Goal: Answer question/provide support: Share knowledge or assist other users

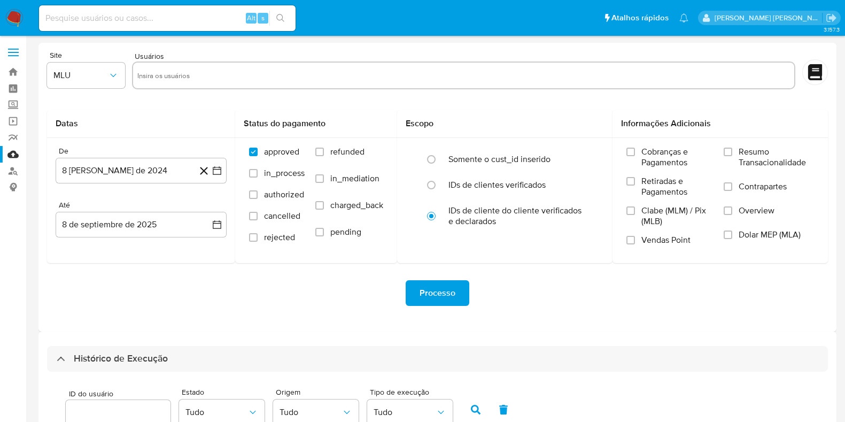
select select "10"
click at [13, 71] on link "Bandeja" at bounding box center [63, 72] width 127 height 17
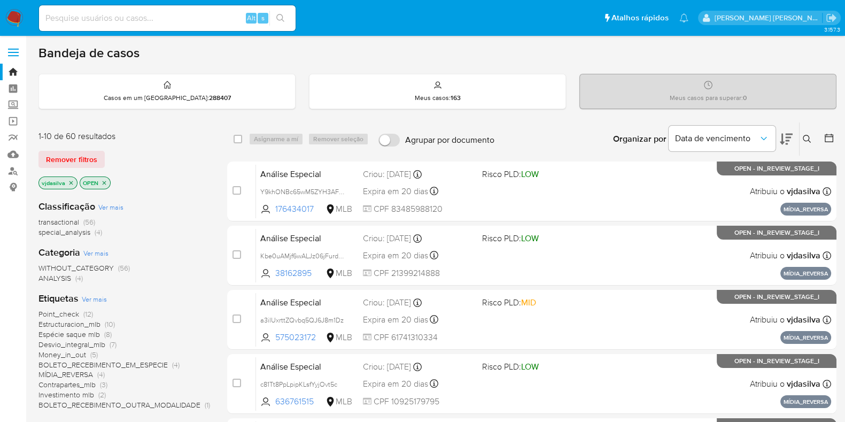
click at [68, 333] on span "Espécie saque mlb" at bounding box center [68, 334] width 61 height 11
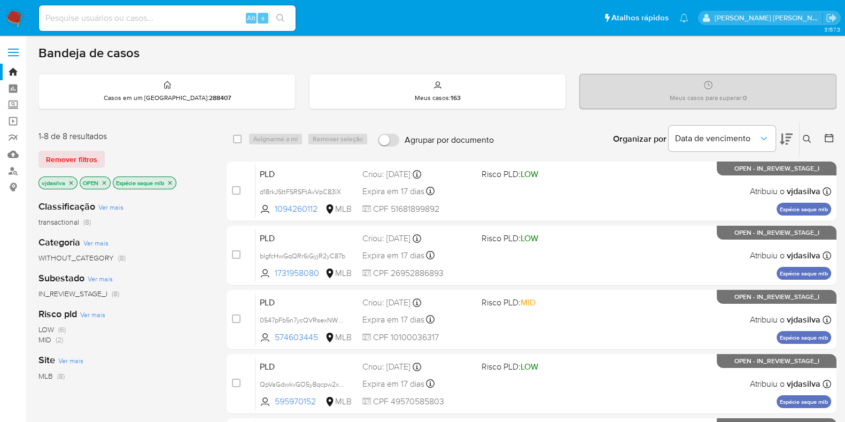
click at [790, 140] on icon at bounding box center [786, 139] width 13 height 13
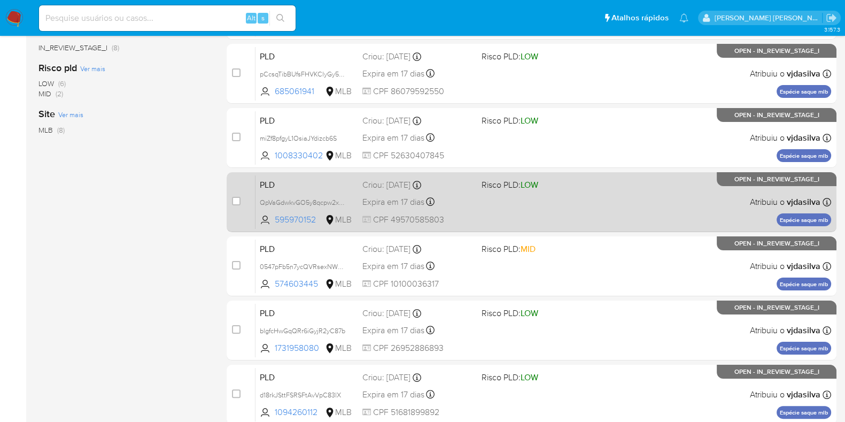
scroll to position [267, 0]
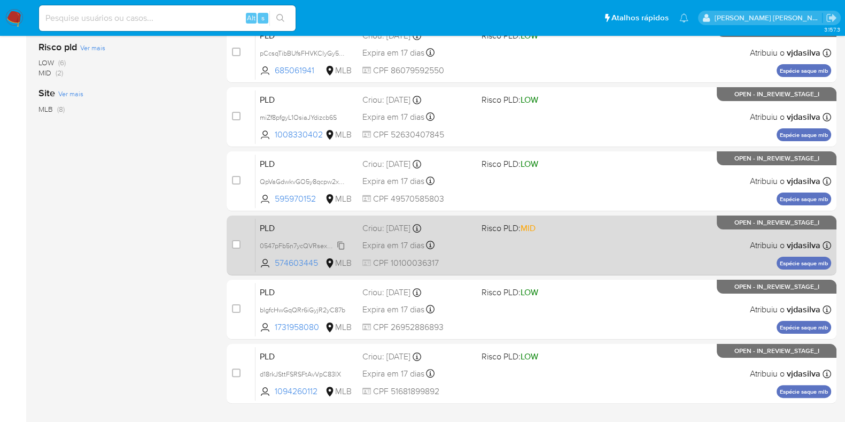
click at [340, 239] on span "0547pFb5n7ycQVRsexNWzxKj" at bounding box center [305, 245] width 90 height 12
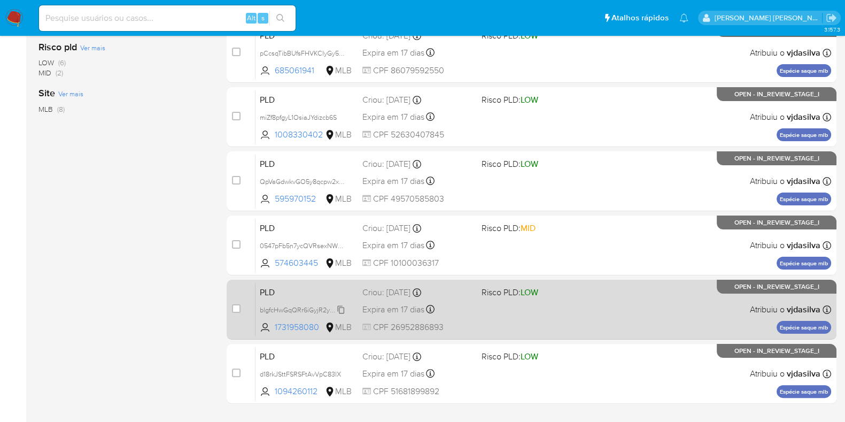
click at [340, 308] on span "blgfcHwGqQRr6iGyjR2yC87b" at bounding box center [303, 309] width 86 height 12
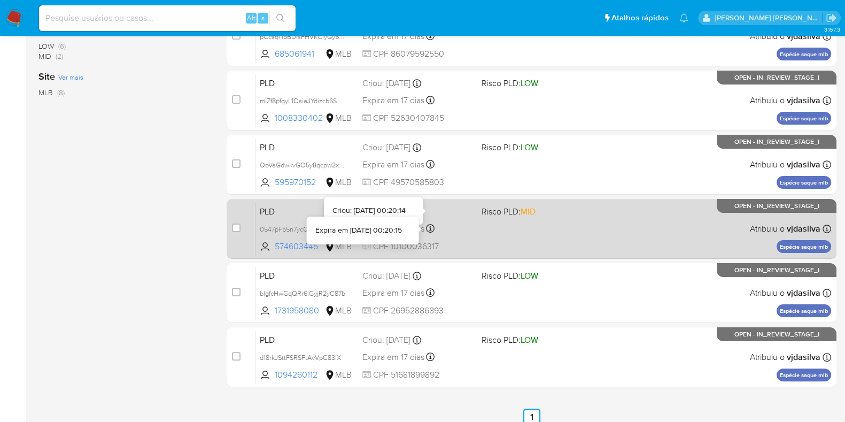
scroll to position [293, 0]
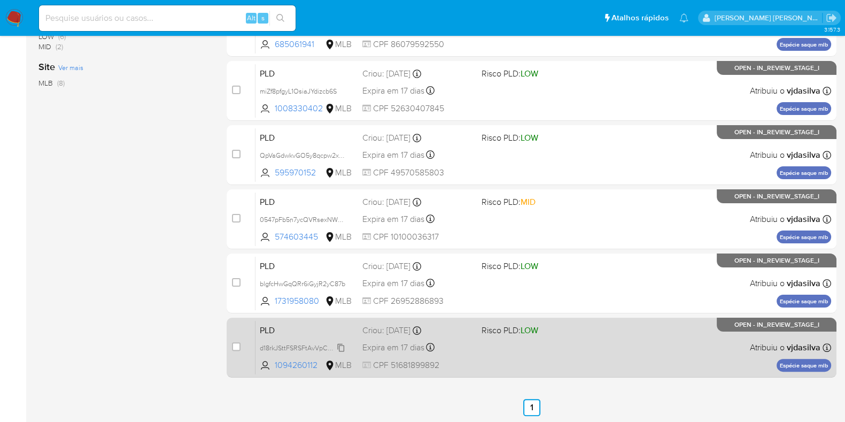
click at [340, 349] on span "d18rkJSttFSRSFtAvVpC83lX" at bounding box center [300, 347] width 81 height 12
click at [595, 335] on div "PLD d18rkJSttFSRSFtAvVpC83lX 1094260112 MLB Risco PLD: LOW Criou: 12/08/2025 Cr…" at bounding box center [544, 347] width 576 height 54
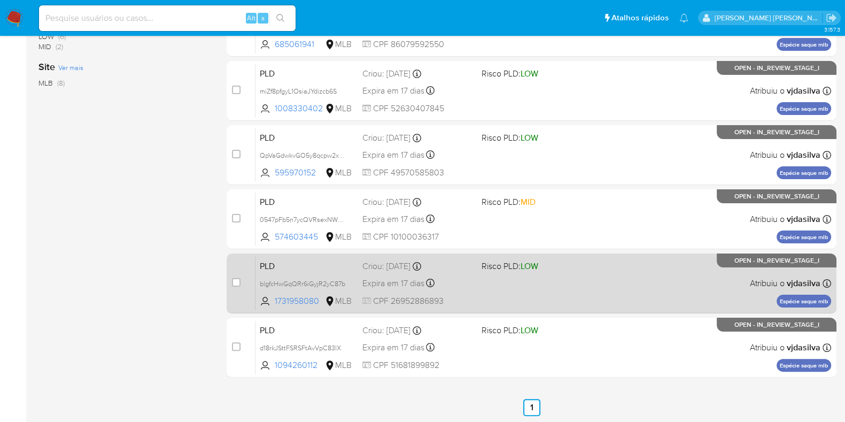
click at [612, 292] on div "PLD blgfcHwGqQRr6iGyjR2yC87b 1731958080 MLB Risco PLD: LOW Criou: 12/08/2025 Cr…" at bounding box center [544, 283] width 576 height 54
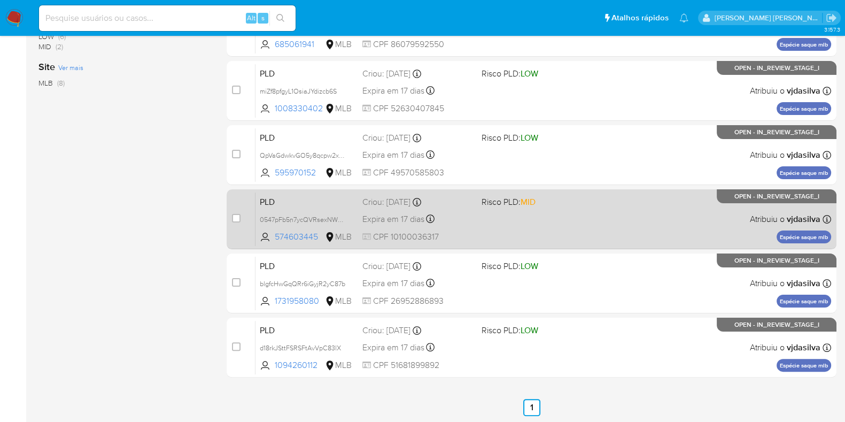
click at [602, 204] on div "PLD 0547pFb5n7ycQVRsexNWzxKj 574603445 MLB Risco PLD: MID Criou: 12/08/2025 Cri…" at bounding box center [544, 219] width 576 height 54
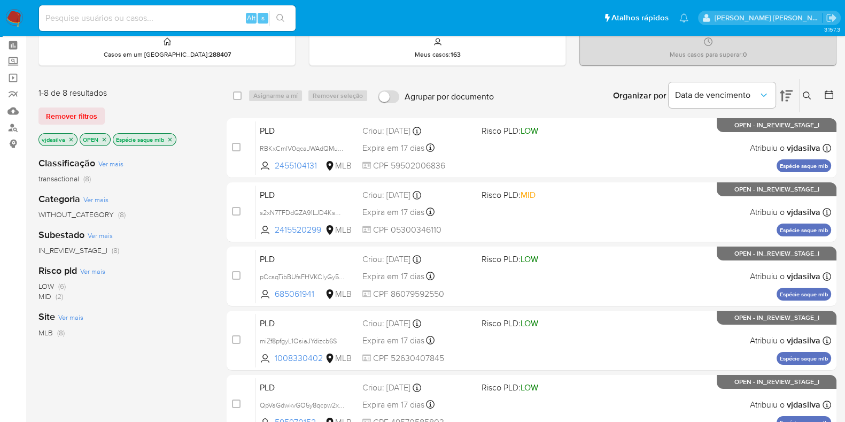
scroll to position [0, 0]
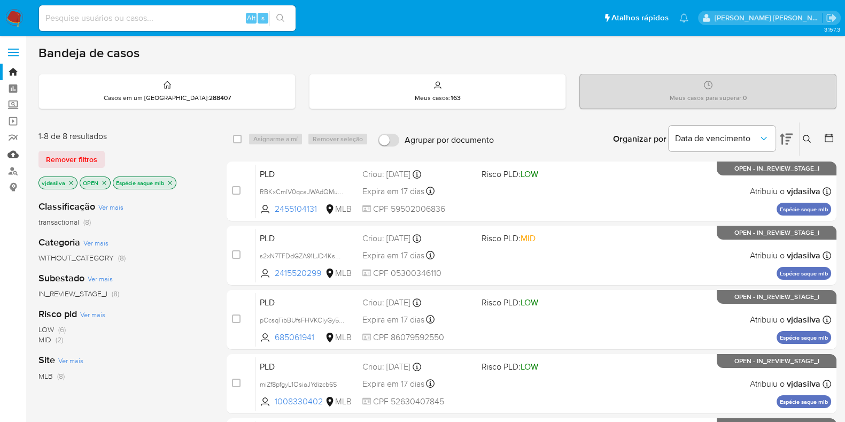
click at [14, 157] on link "Mulan" at bounding box center [63, 154] width 127 height 17
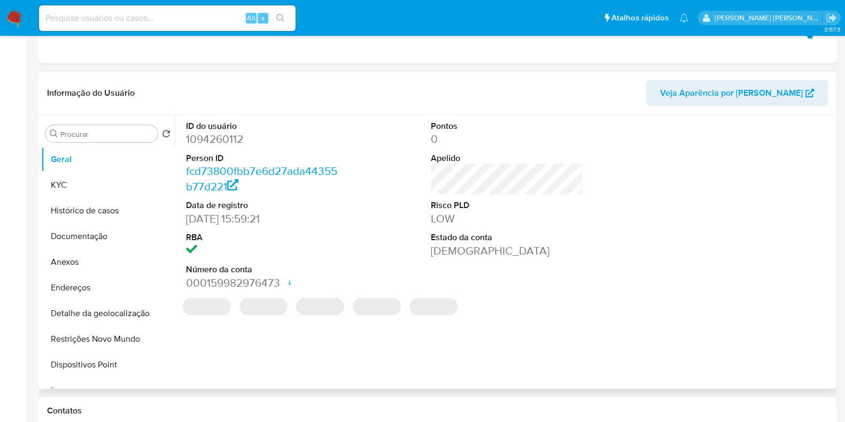
select select "10"
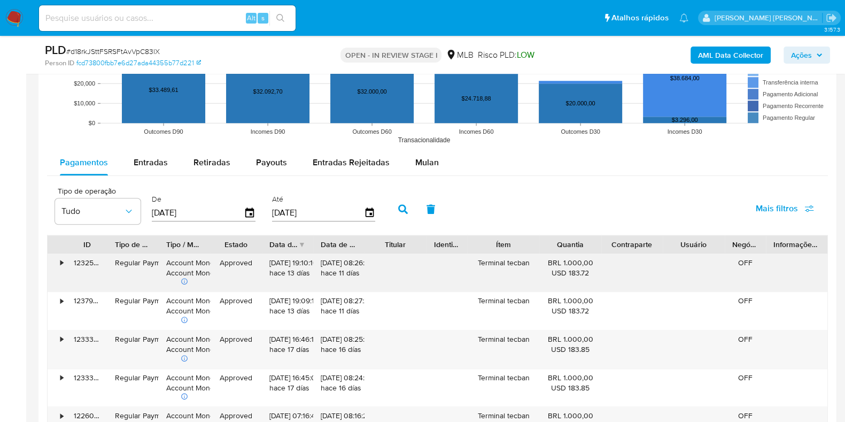
scroll to position [1136, 0]
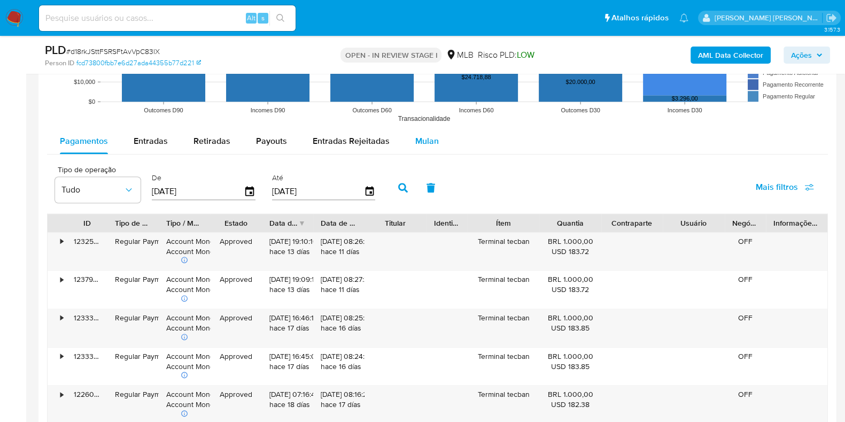
click at [426, 141] on span "Mulan" at bounding box center [427, 141] width 24 height 12
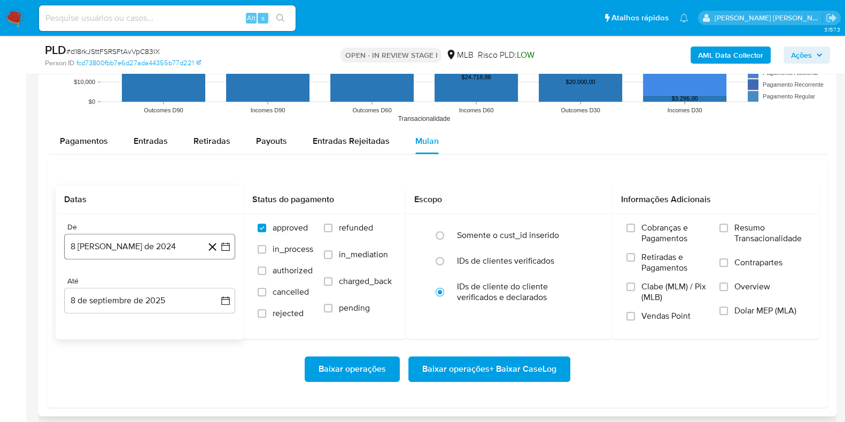
click at [107, 238] on button "8 [PERSON_NAME] de 2024" at bounding box center [149, 247] width 171 height 26
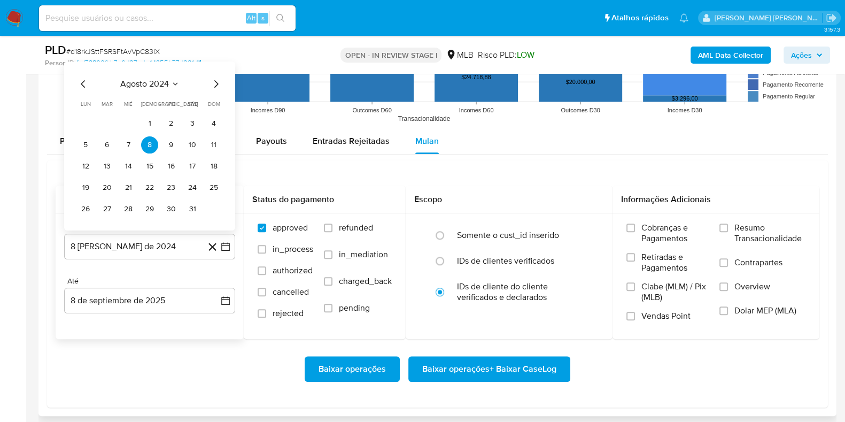
click at [159, 84] on span "agosto 2024" at bounding box center [144, 83] width 49 height 11
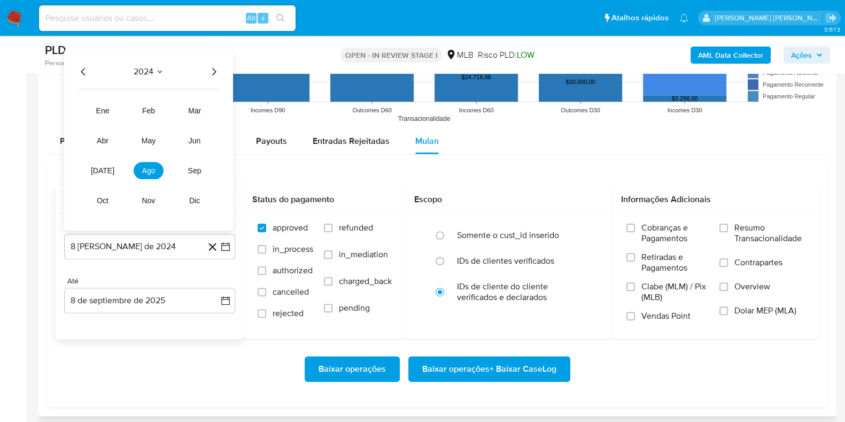
click at [218, 74] on icon "Año siguiente" at bounding box center [213, 71] width 13 height 13
click at [98, 172] on span "[DATE]" at bounding box center [103, 170] width 24 height 9
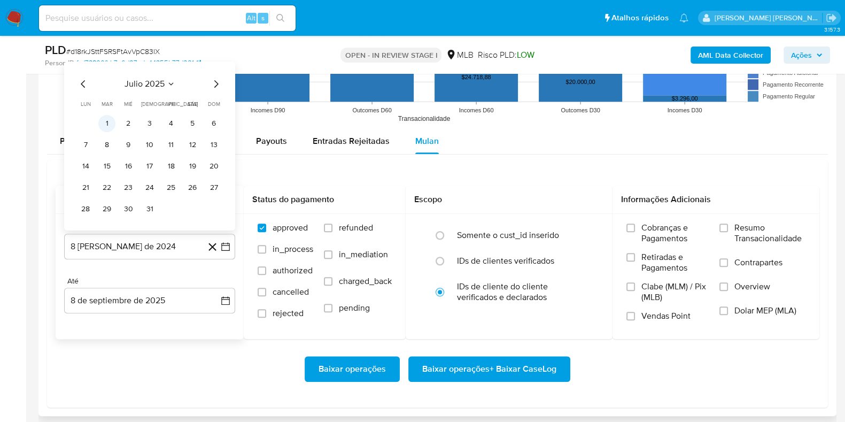
click at [110, 118] on button "1" at bounding box center [106, 122] width 17 height 17
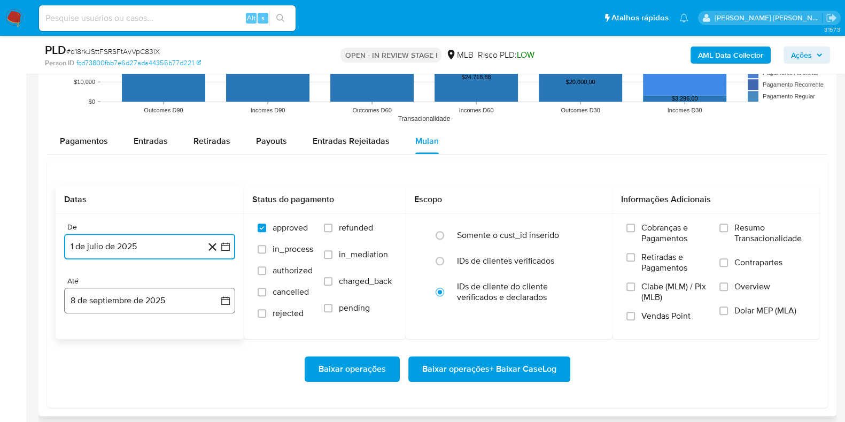
click at [160, 301] on button "8 de septiembre de 2025" at bounding box center [149, 301] width 171 height 26
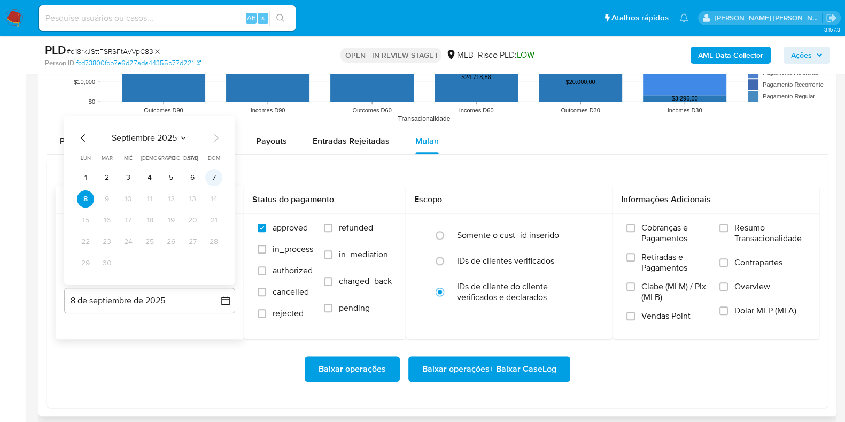
click at [214, 175] on button "7" at bounding box center [213, 176] width 17 height 17
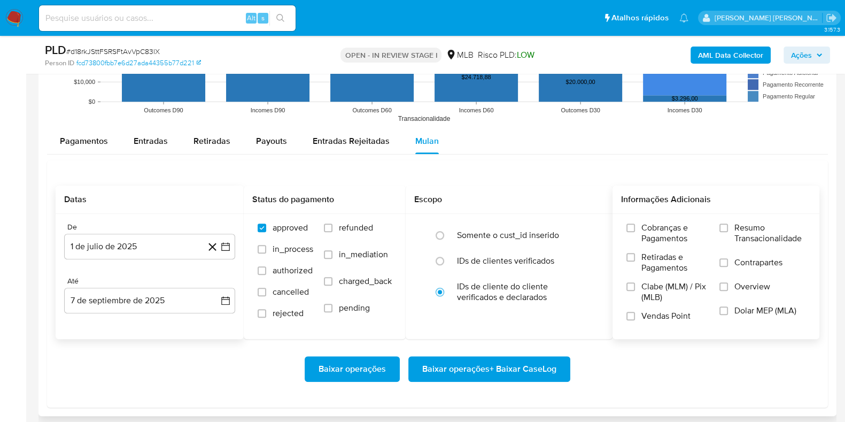
click at [748, 227] on span "Resumo Transacionalidade" at bounding box center [769, 232] width 71 height 21
click at [728, 227] on input "Resumo Transacionalidade" at bounding box center [724, 227] width 9 height 9
click at [737, 253] on label "Resumo Transacionalidade" at bounding box center [763, 239] width 86 height 35
click at [728, 232] on input "Resumo Transacionalidade" at bounding box center [724, 227] width 9 height 9
click at [735, 264] on span "Contrapartes" at bounding box center [758, 262] width 48 height 11
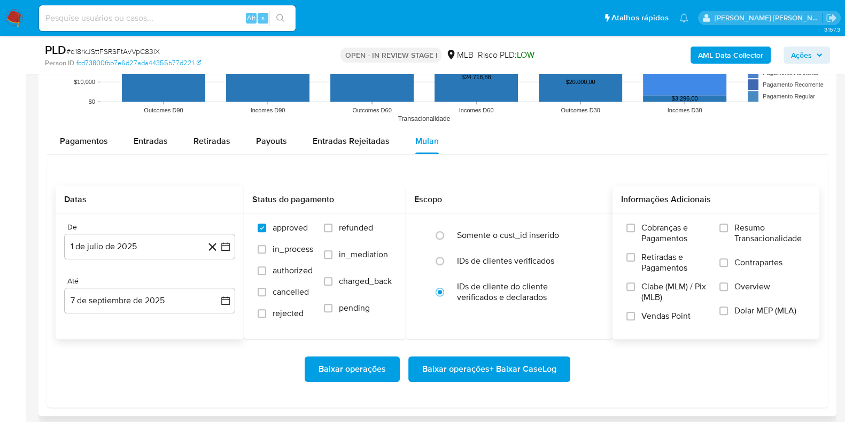
click at [728, 264] on input "Contrapartes" at bounding box center [724, 262] width 9 height 9
click at [720, 224] on input "Resumo Transacionalidade" at bounding box center [724, 227] width 9 height 9
click at [508, 369] on span "Baixar operações + Baixar CaseLog" at bounding box center [489, 369] width 134 height 24
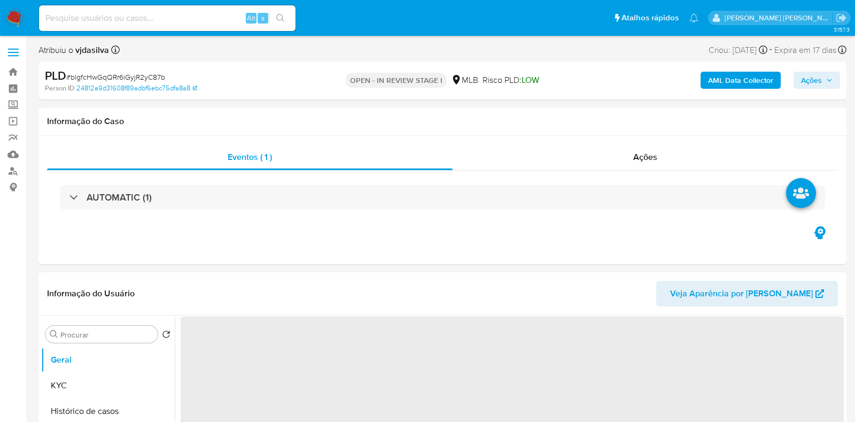
select select "10"
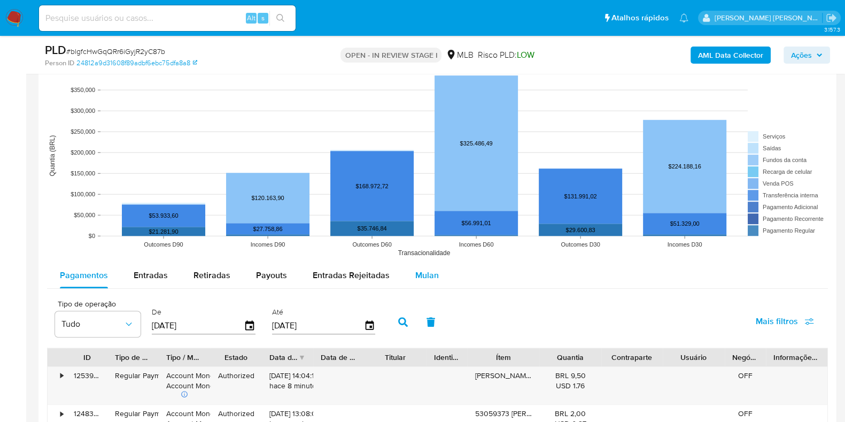
click at [418, 276] on span "Mulan" at bounding box center [427, 275] width 24 height 12
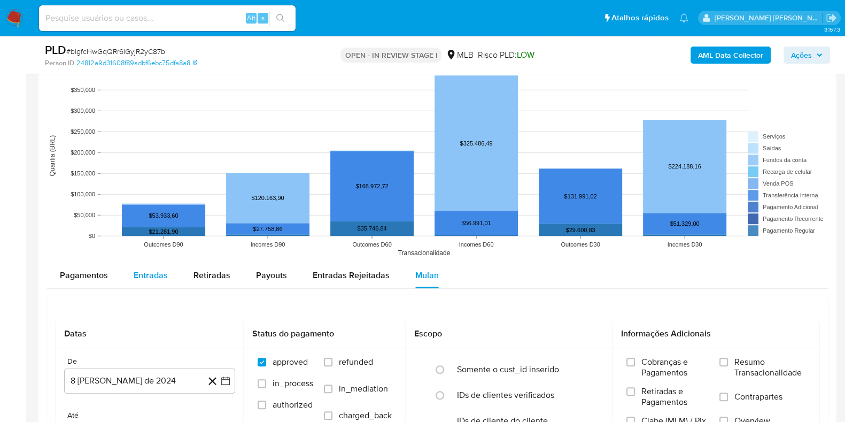
scroll to position [1136, 0]
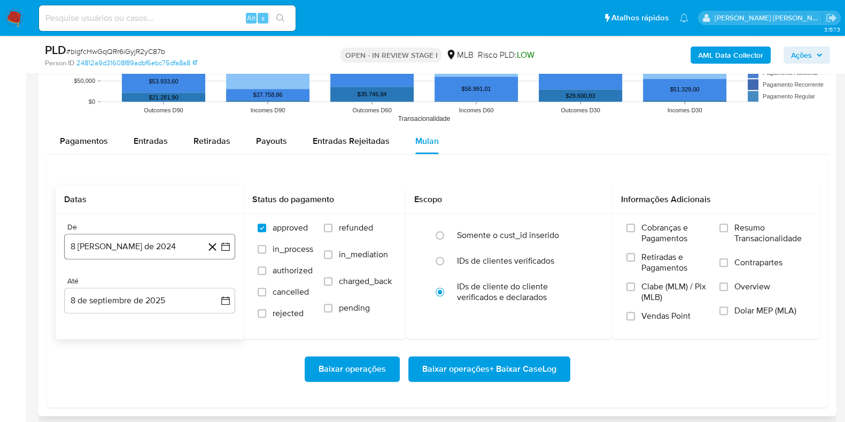
click at [151, 243] on button "8 [PERSON_NAME] de 2024" at bounding box center [149, 247] width 171 height 26
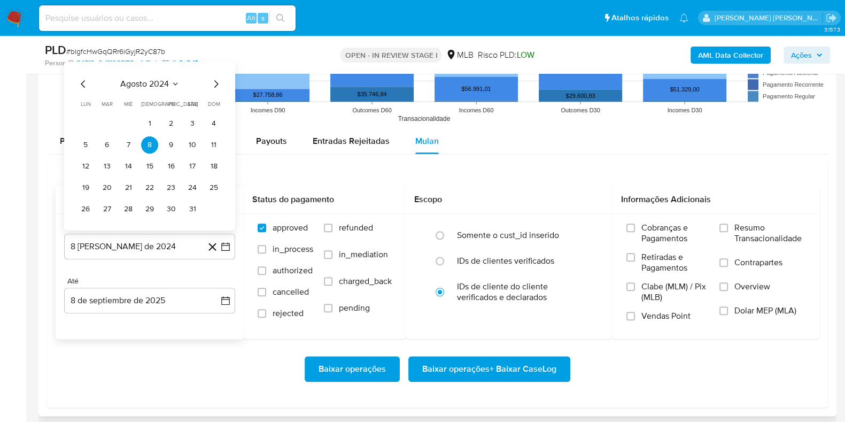
click at [154, 83] on span "agosto 2024" at bounding box center [144, 83] width 49 height 11
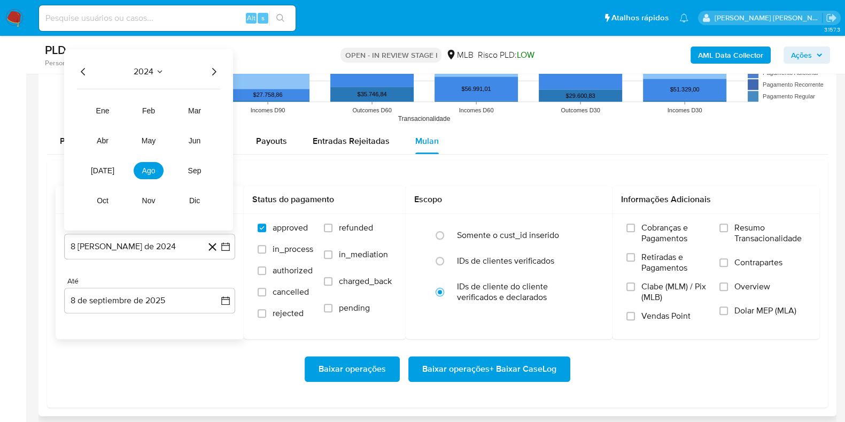
click at [215, 71] on icon "Año siguiente" at bounding box center [214, 70] width 4 height 7
click at [109, 166] on button "jul" at bounding box center [103, 169] width 30 height 17
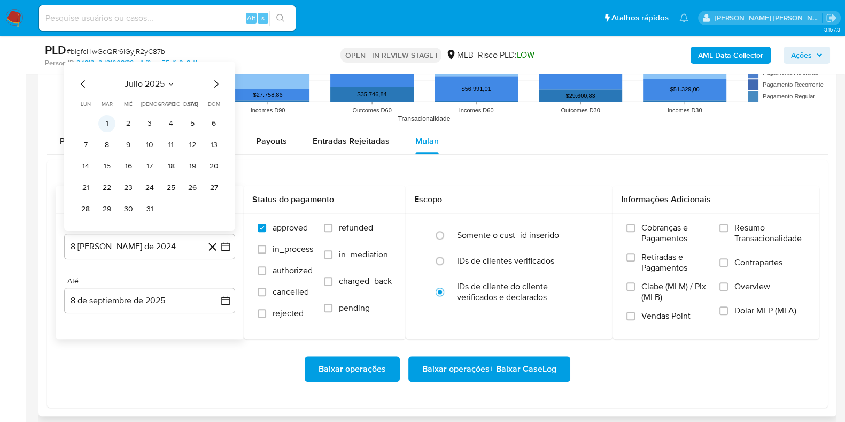
click at [111, 121] on button "1" at bounding box center [106, 122] width 17 height 17
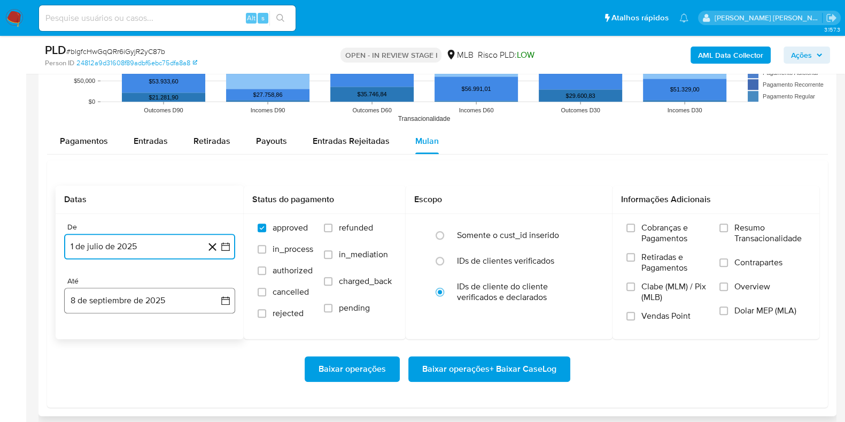
click at [164, 292] on button "8 de septiembre de 2025" at bounding box center [149, 301] width 171 height 26
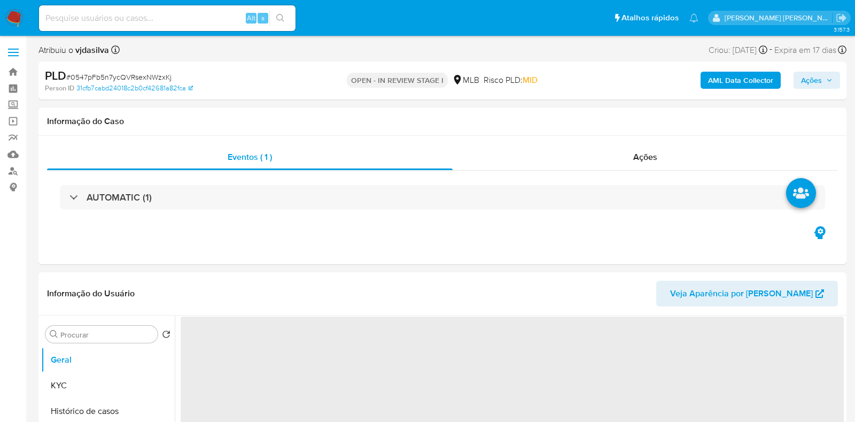
select select "10"
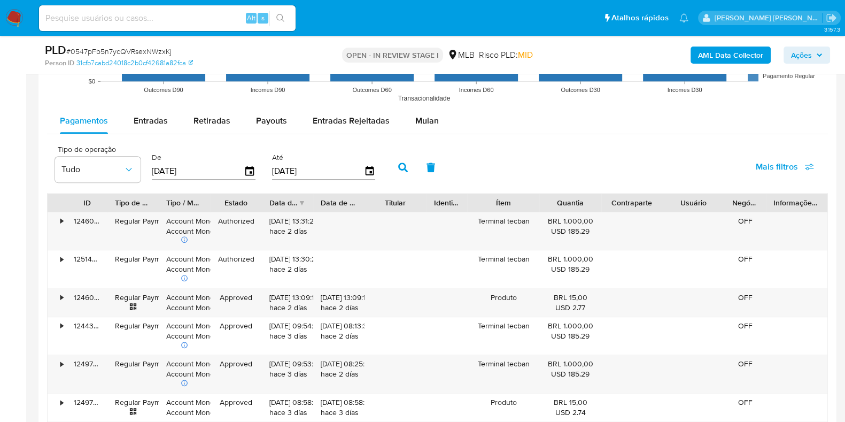
scroll to position [1136, 0]
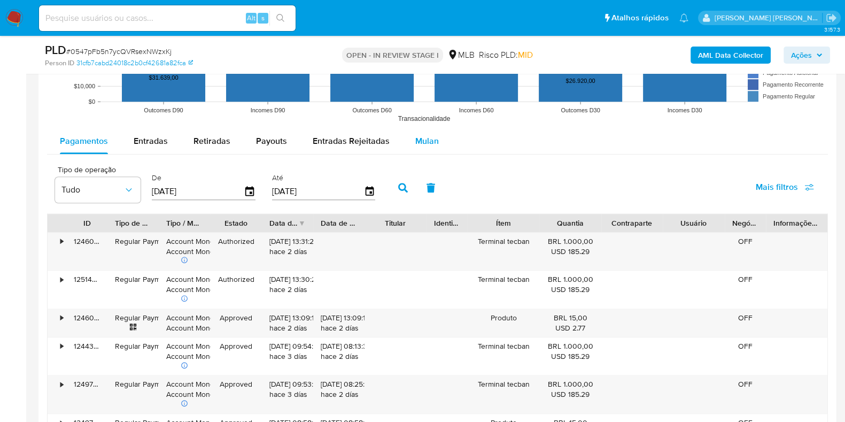
click at [432, 145] on span "Mulan" at bounding box center [427, 141] width 24 height 12
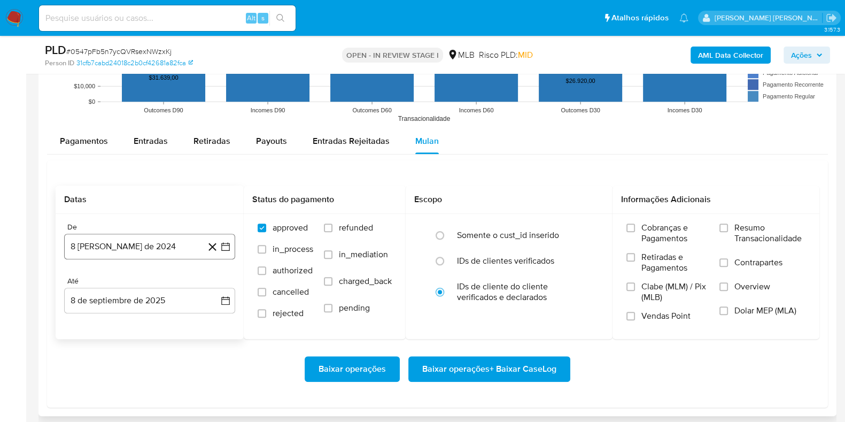
click at [132, 244] on button "8 [PERSON_NAME] de 2024" at bounding box center [149, 247] width 171 height 26
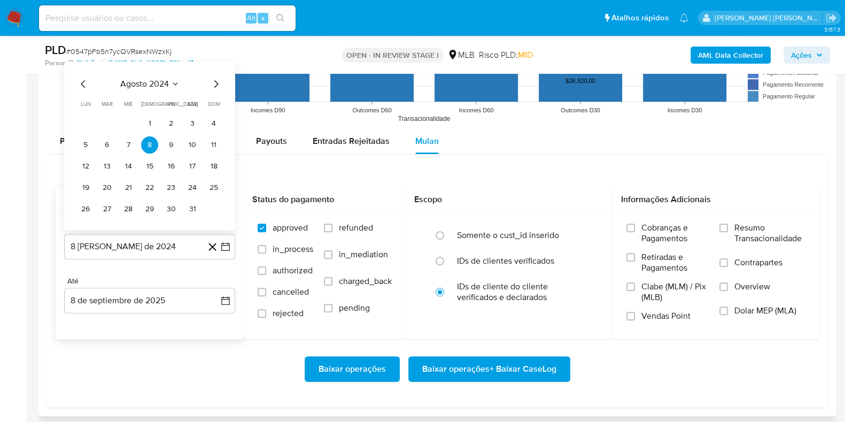
click at [162, 87] on span "agosto 2024" at bounding box center [144, 83] width 49 height 11
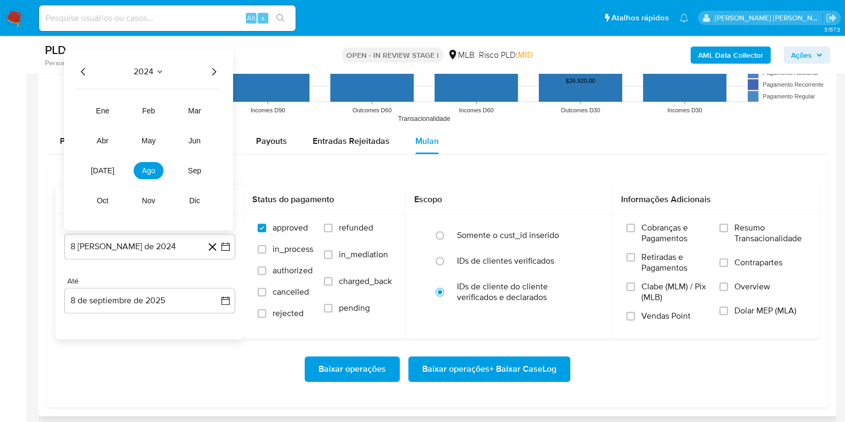
click at [214, 72] on icon "Año siguiente" at bounding box center [213, 71] width 13 height 13
click at [102, 177] on button "[DATE]" at bounding box center [103, 169] width 30 height 17
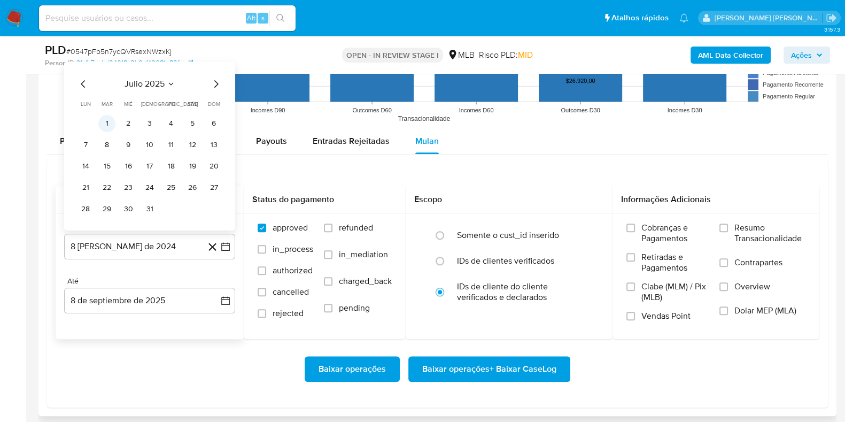
click at [108, 125] on button "1" at bounding box center [106, 122] width 17 height 17
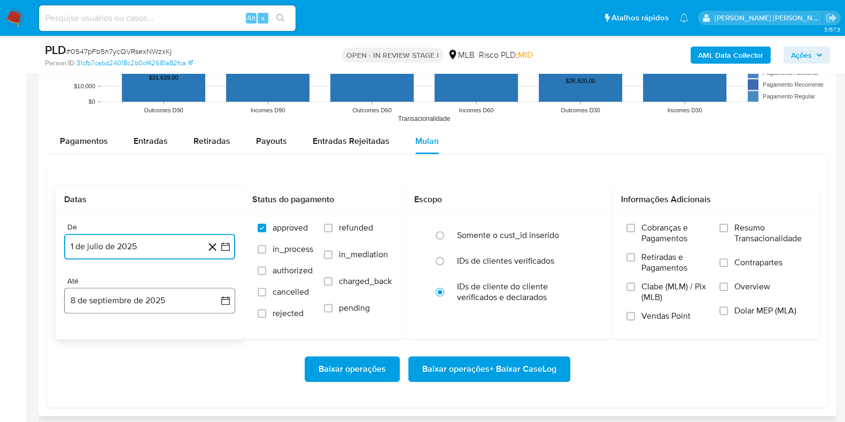
click at [133, 295] on button "8 de septiembre de 2025" at bounding box center [149, 301] width 171 height 26
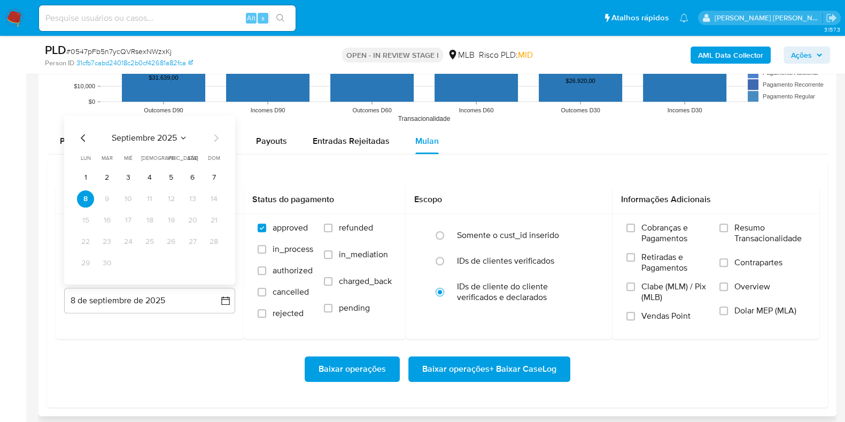
drag, startPoint x: 217, startPoint y: 176, endPoint x: 231, endPoint y: 179, distance: 14.7
click at [215, 176] on button "7" at bounding box center [213, 176] width 17 height 17
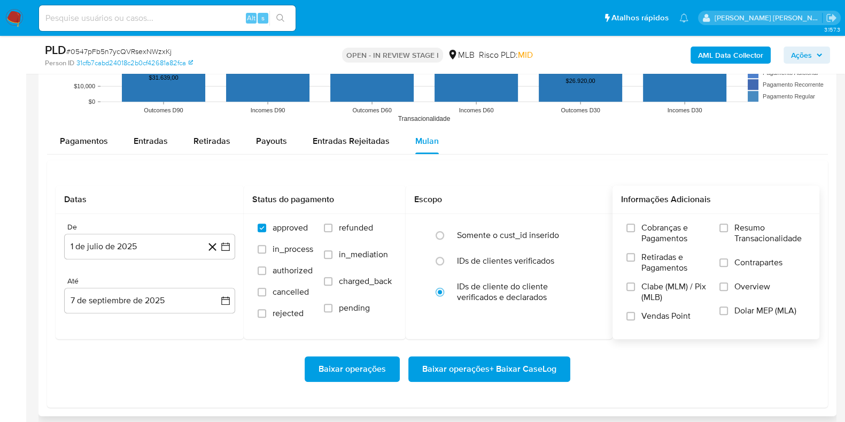
click at [743, 230] on span "Resumo Transacionalidade" at bounding box center [769, 232] width 71 height 21
click at [728, 230] on input "Resumo Transacionalidade" at bounding box center [724, 227] width 9 height 9
click at [741, 263] on span "Contrapartes" at bounding box center [758, 262] width 48 height 11
click at [728, 263] on input "Contrapartes" at bounding box center [724, 262] width 9 height 9
click at [522, 361] on span "Baixar operações + Baixar CaseLog" at bounding box center [489, 369] width 134 height 24
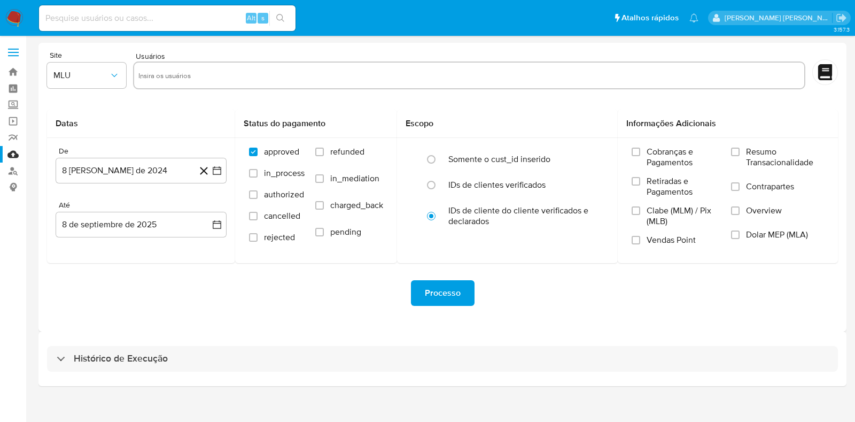
click at [248, 371] on div "Histórico de Execução" at bounding box center [442, 358] width 808 height 55
click at [233, 375] on div "Histórico de Execução" at bounding box center [442, 358] width 808 height 55
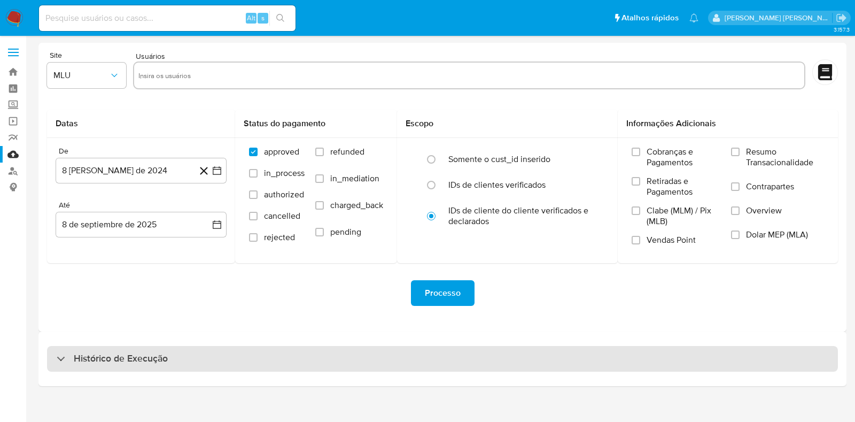
click at [237, 360] on div "Histórico de Execução" at bounding box center [442, 359] width 791 height 26
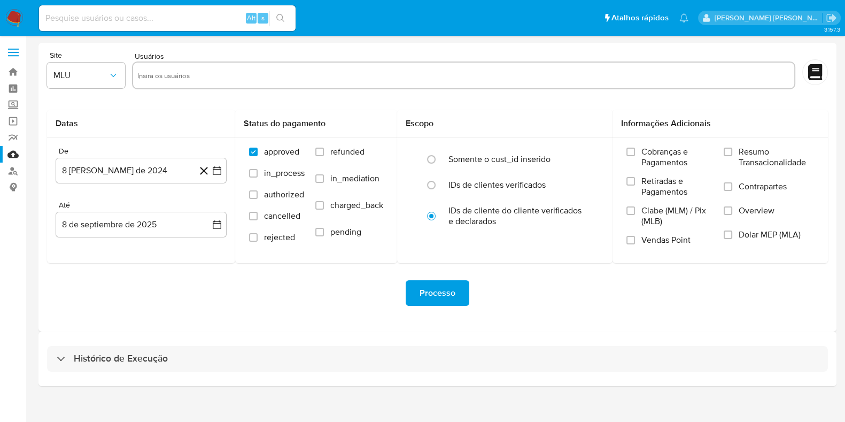
select select "10"
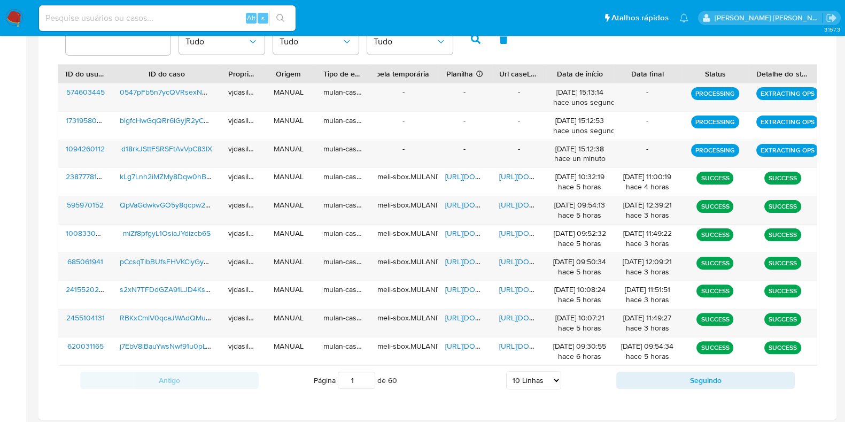
scroll to position [373, 0]
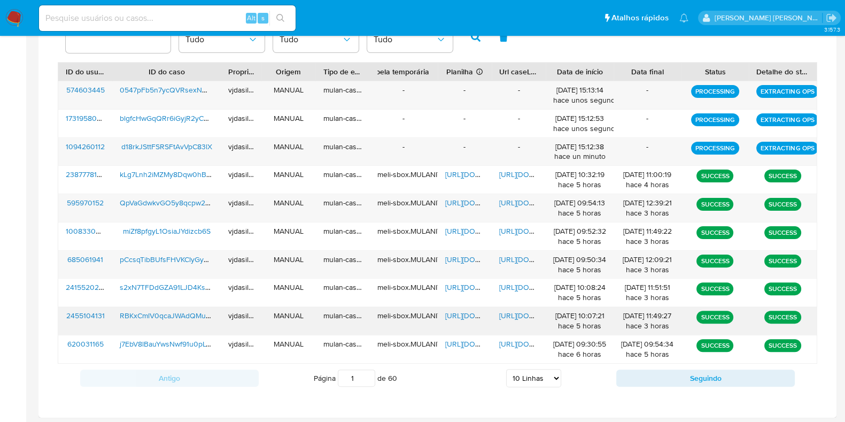
click at [500, 314] on span "[URL][DOMAIN_NAME]" at bounding box center [536, 315] width 74 height 11
click at [460, 315] on span "[URL][DOMAIN_NAME]" at bounding box center [482, 315] width 74 height 11
click at [164, 313] on span "RBKxCmlV0qcaJWAdQMu3YAy2" at bounding box center [173, 315] width 107 height 11
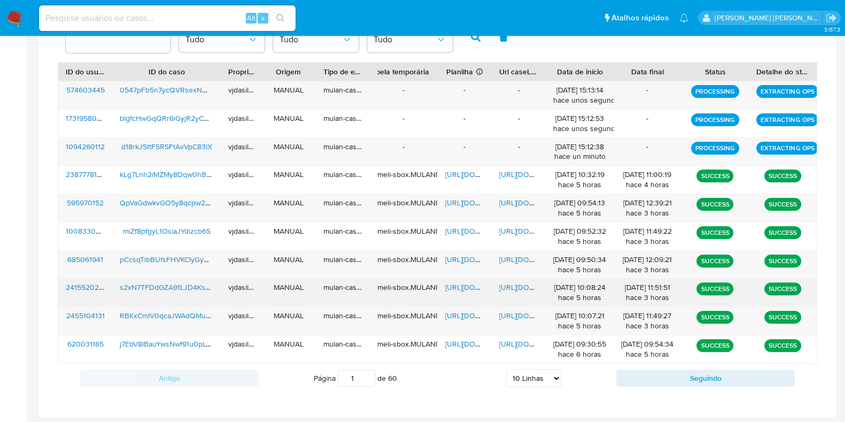
click at [513, 285] on span "[URL][DOMAIN_NAME]" at bounding box center [536, 287] width 74 height 11
click at [465, 282] on span "[URL][DOMAIN_NAME]" at bounding box center [482, 287] width 74 height 11
click at [171, 283] on span "s2xN7TFDdGZA91LJD4KsHDIY" at bounding box center [171, 287] width 103 height 11
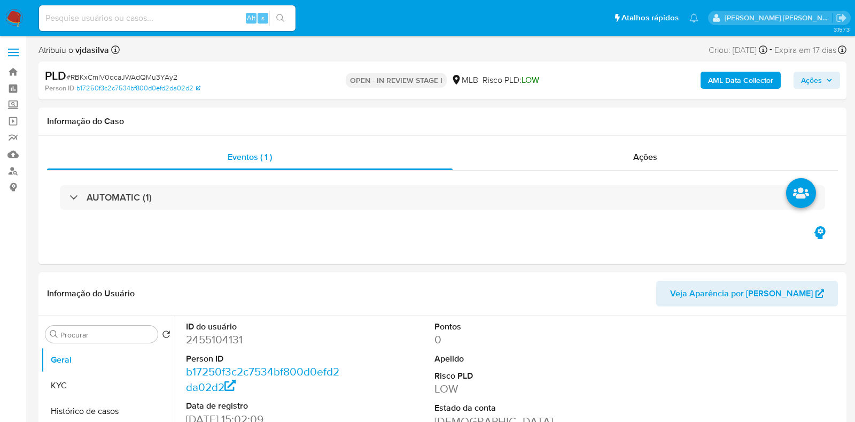
select select "10"
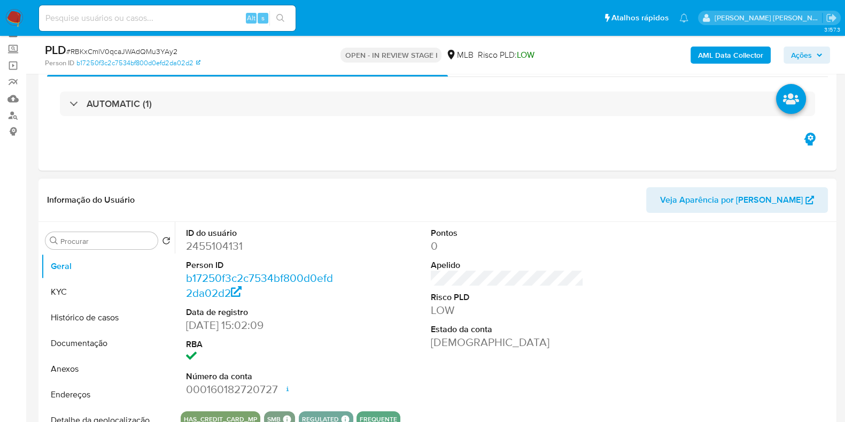
scroll to position [133, 0]
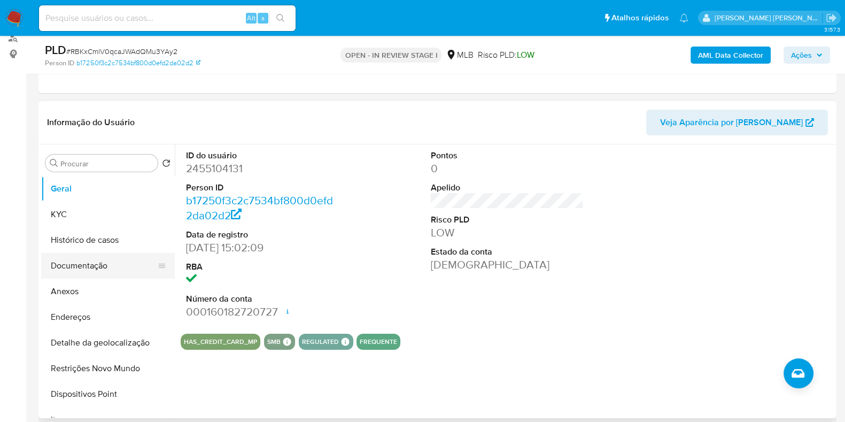
click at [106, 259] on button "Documentação" at bounding box center [103, 266] width 125 height 26
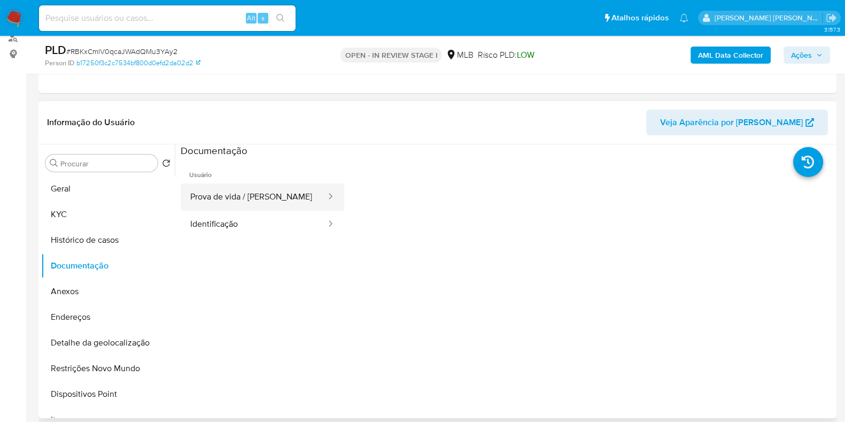
click at [241, 206] on button "Prova de vida / [PERSON_NAME]" at bounding box center [254, 196] width 146 height 27
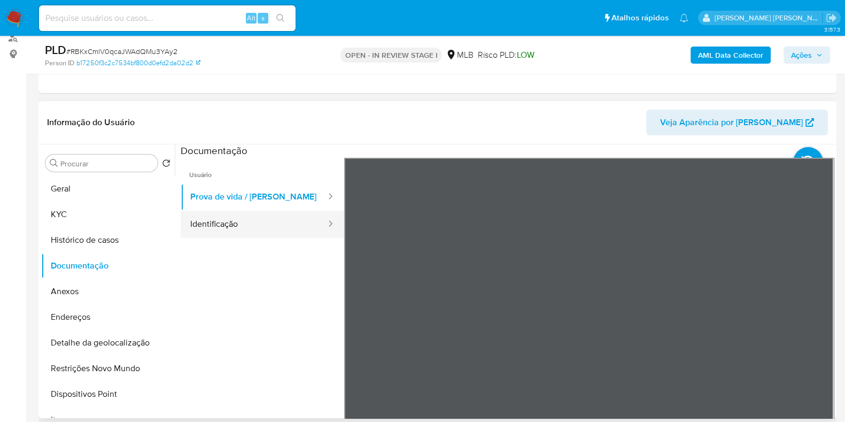
click at [219, 219] on button "Identificação" at bounding box center [254, 224] width 146 height 27
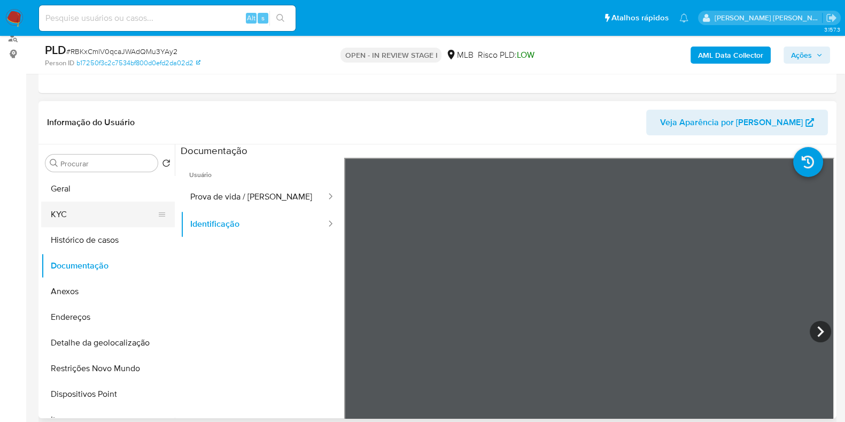
click at [97, 202] on button "KYC" at bounding box center [103, 215] width 125 height 26
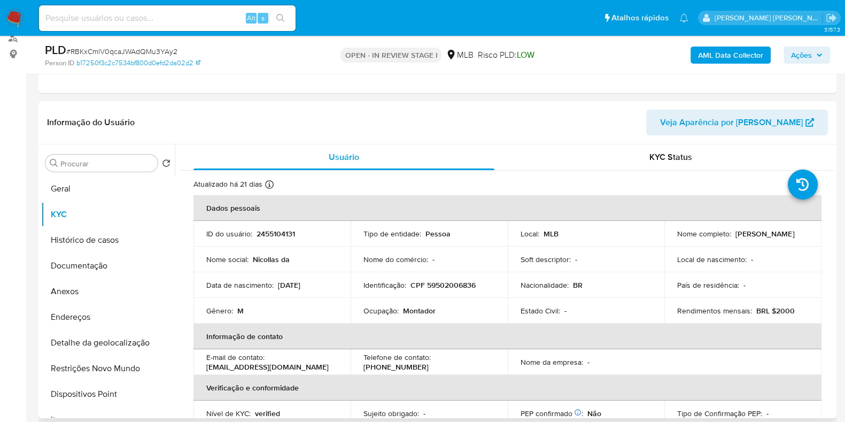
click at [420, 313] on p "Montador" at bounding box center [419, 311] width 33 height 10
copy div "Ocupação : Montador"
click at [736, 52] on b "AML Data Collector" at bounding box center [730, 55] width 65 height 17
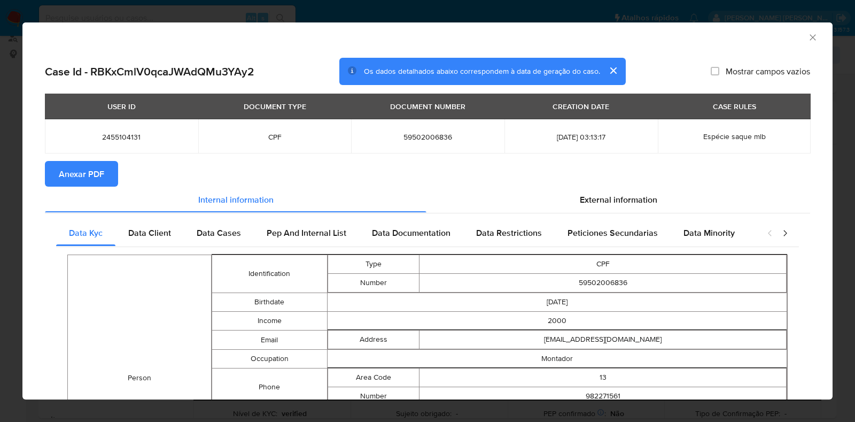
click at [84, 175] on span "Anexar PDF" at bounding box center [81, 174] width 45 height 24
click at [808, 38] on icon "Fechar a janela" at bounding box center [813, 37] width 11 height 11
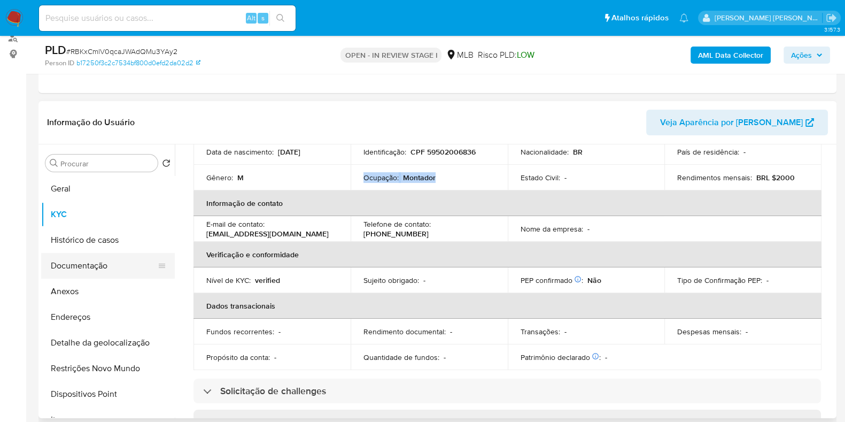
click at [118, 266] on button "Documentação" at bounding box center [103, 266] width 125 height 26
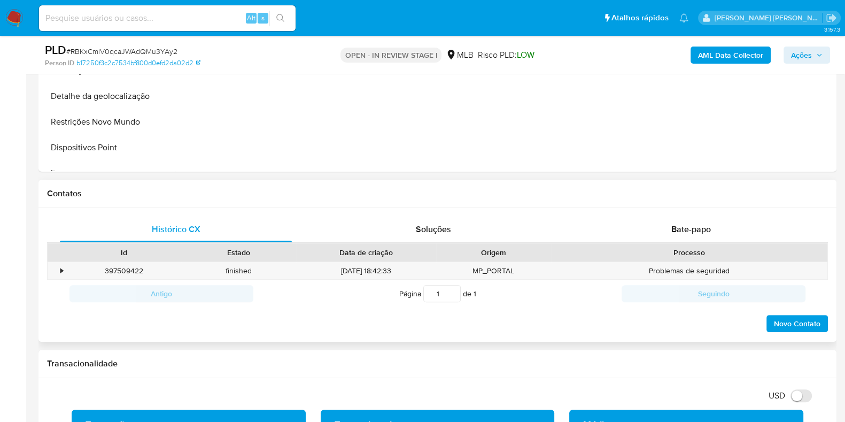
scroll to position [401, 0]
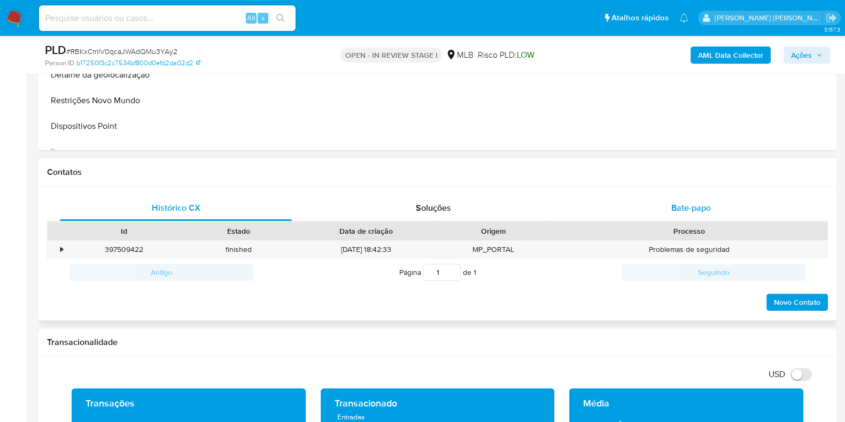
drag, startPoint x: 680, startPoint y: 192, endPoint x: 680, endPoint y: 200, distance: 8.6
click at [680, 195] on div "Histórico CX Soluções Bate-papo Id Estado Data de criação Origem Processo • 397…" at bounding box center [437, 254] width 798 height 134
click at [681, 210] on span "Bate-papo" at bounding box center [691, 208] width 40 height 12
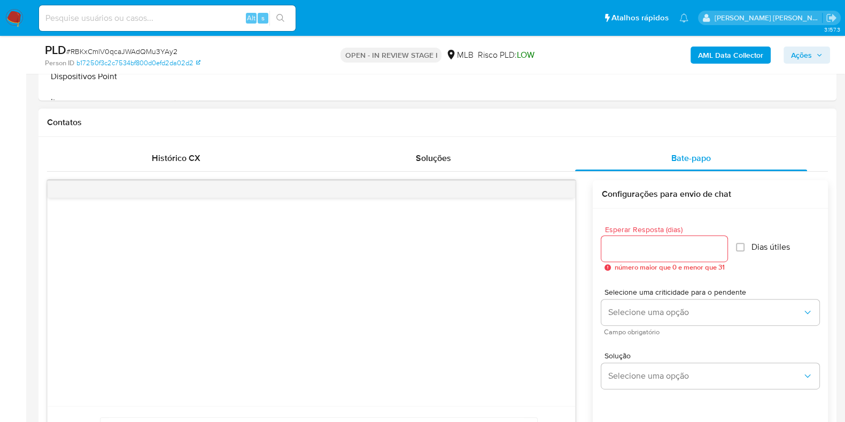
scroll to position [467, 0]
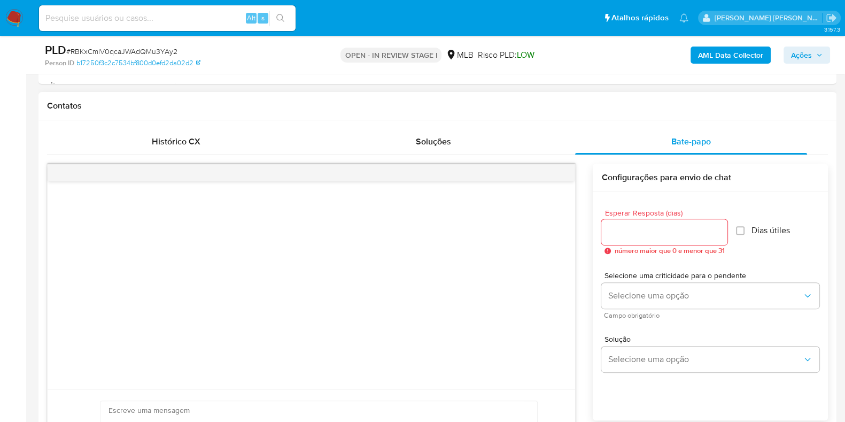
click at [644, 243] on div at bounding box center [664, 232] width 126 height 26
click at [644, 235] on input "Esperar Resposta (dias)" at bounding box center [664, 232] width 126 height 14
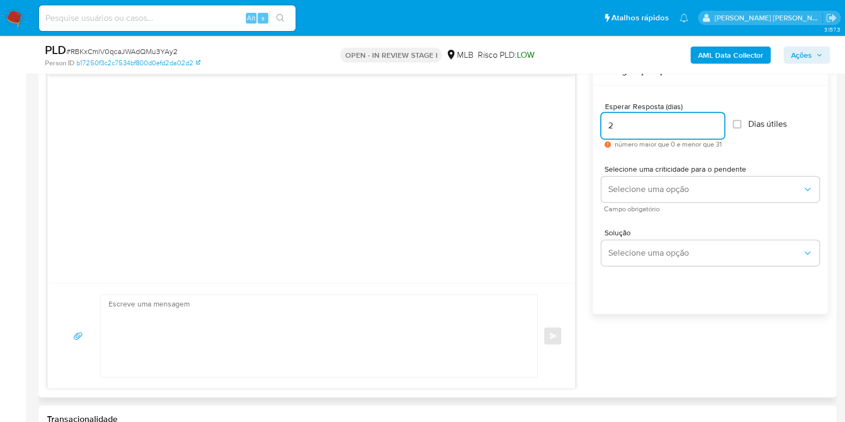
scroll to position [601, 0]
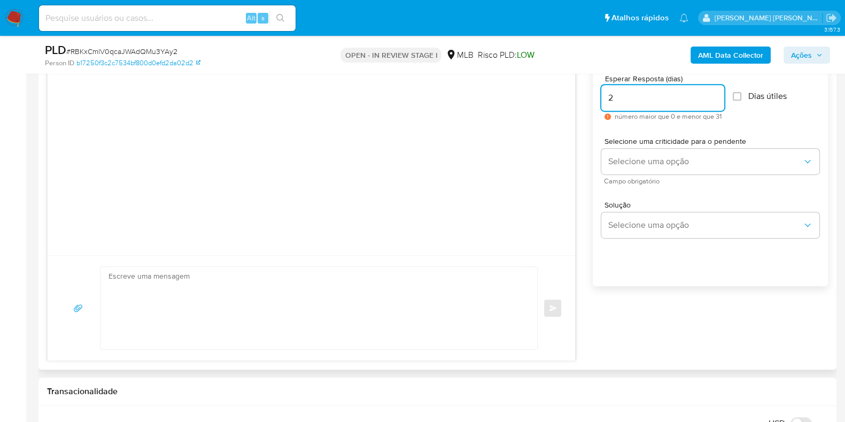
type input "2"
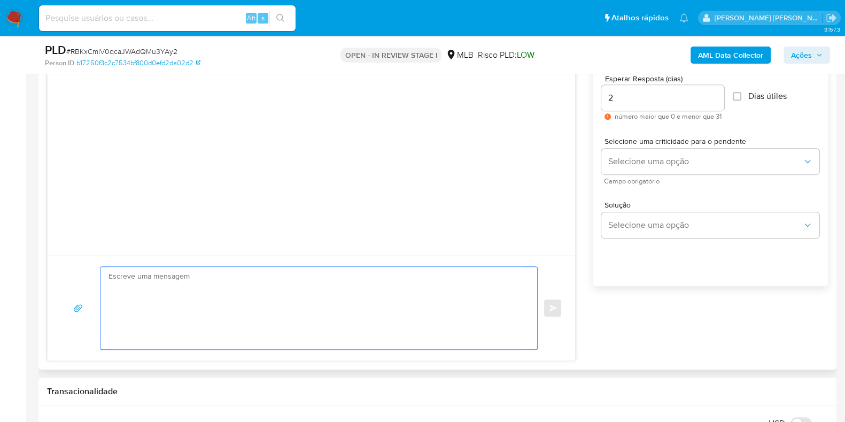
click at [382, 292] on textarea at bounding box center [316, 308] width 415 height 82
paste textarea "Ola, Estamos realizando uma verificação adicional de segurança em contas de usu…"
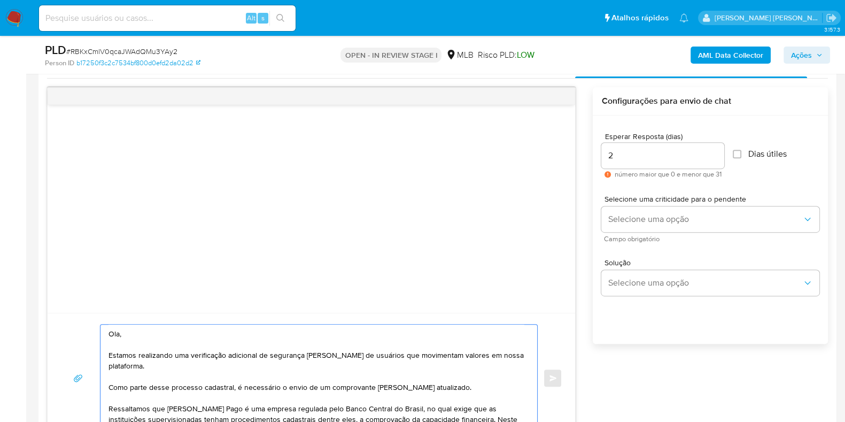
scroll to position [467, 0]
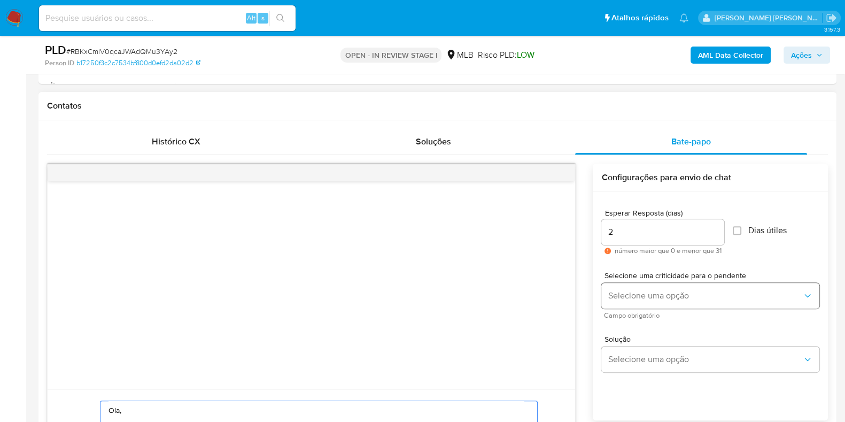
type textarea "Ola, Estamos realizando uma verificação adicional de segurança em contas de usu…"
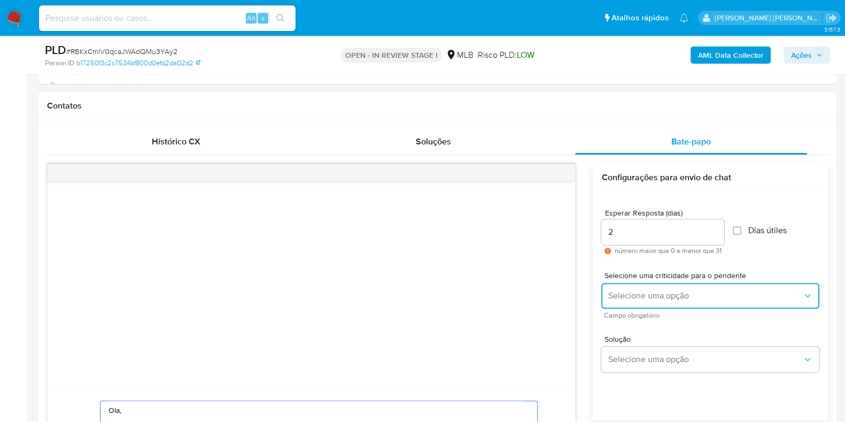
click at [651, 297] on span "Selecione uma opção" at bounding box center [705, 295] width 195 height 11
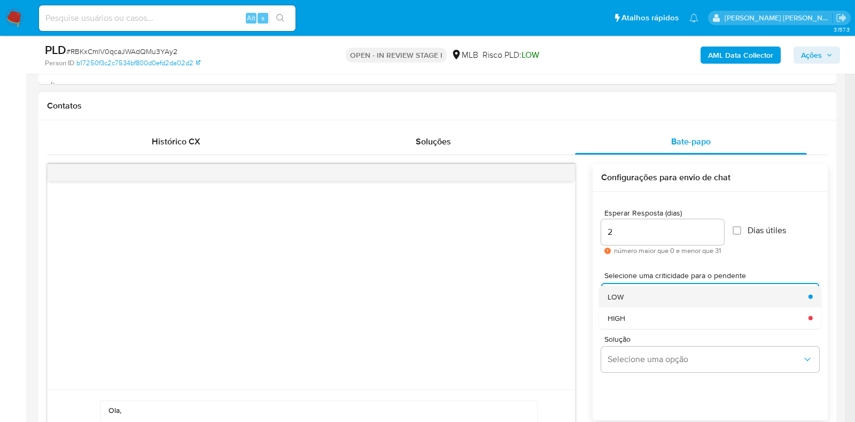
click at [649, 297] on div "LOW" at bounding box center [705, 295] width 195 height 21
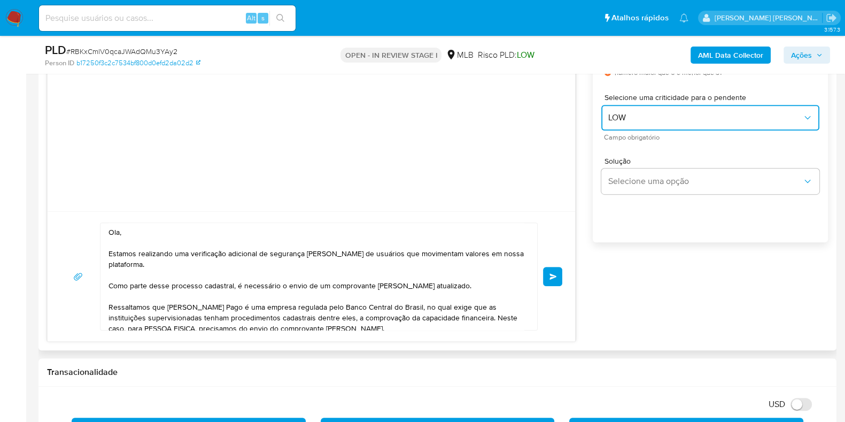
scroll to position [668, 0]
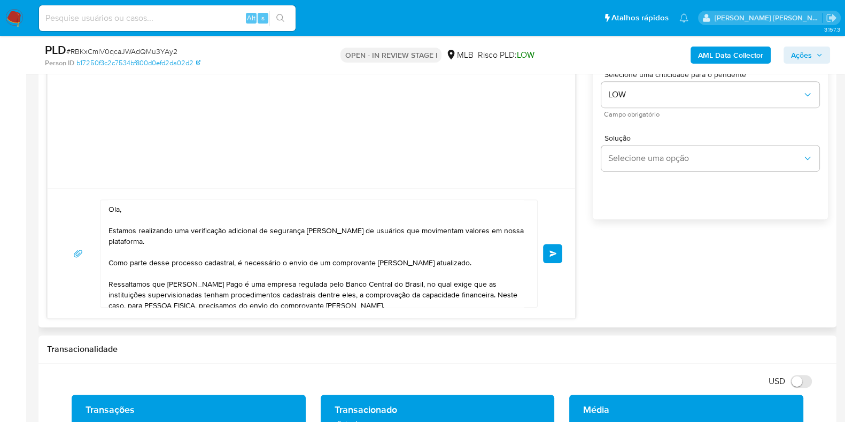
click at [548, 258] on button "common.send" at bounding box center [552, 253] width 19 height 19
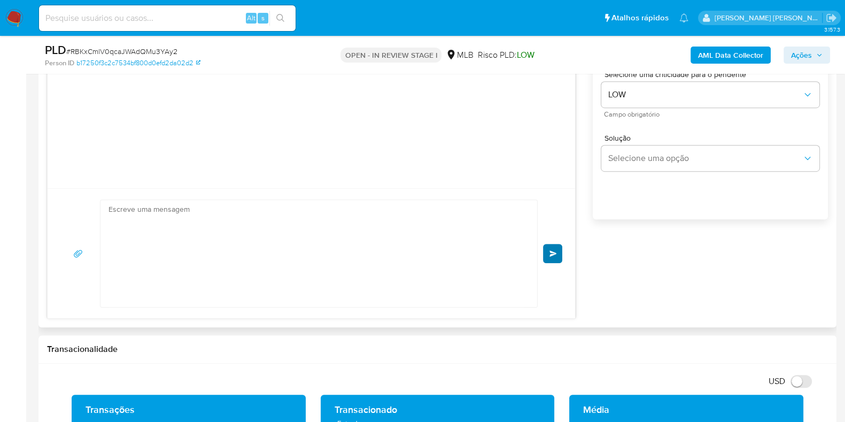
scroll to position [135, 0]
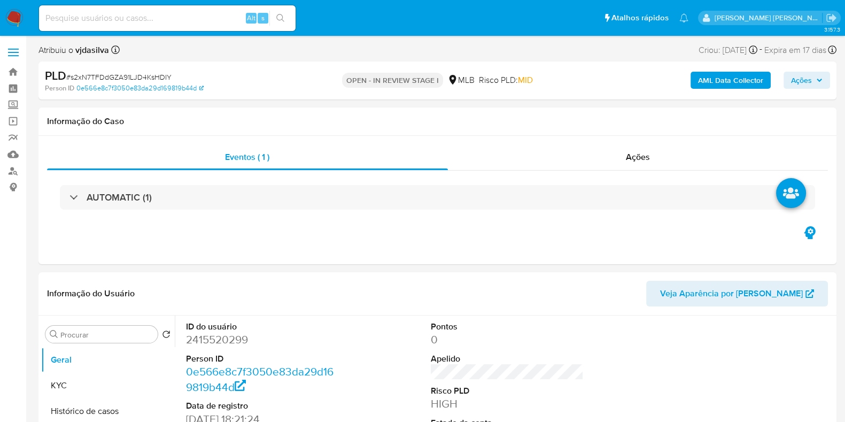
select select "10"
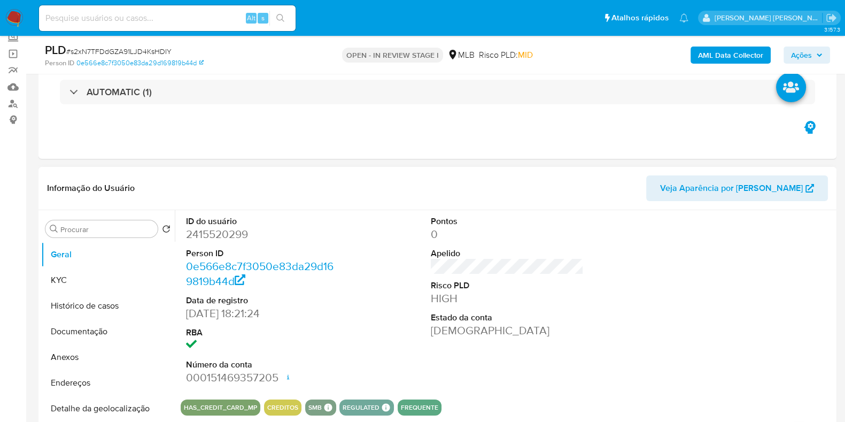
scroll to position [133, 0]
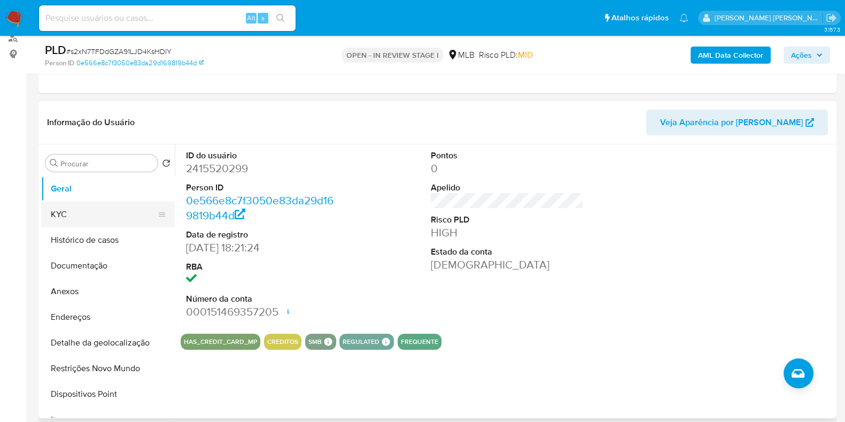
click at [71, 218] on button "KYC" at bounding box center [103, 215] width 125 height 26
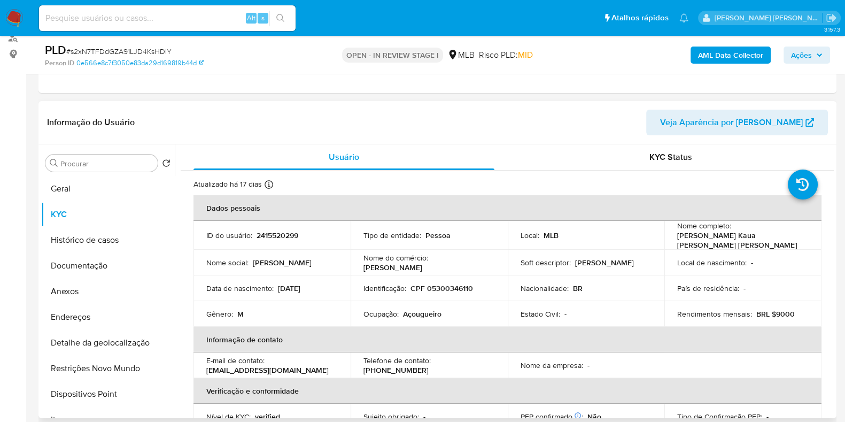
click at [390, 309] on p "Ocupação :" at bounding box center [381, 314] width 35 height 10
copy div "Ocupação : Açougueiro"
